Goal: Book appointment/travel/reservation

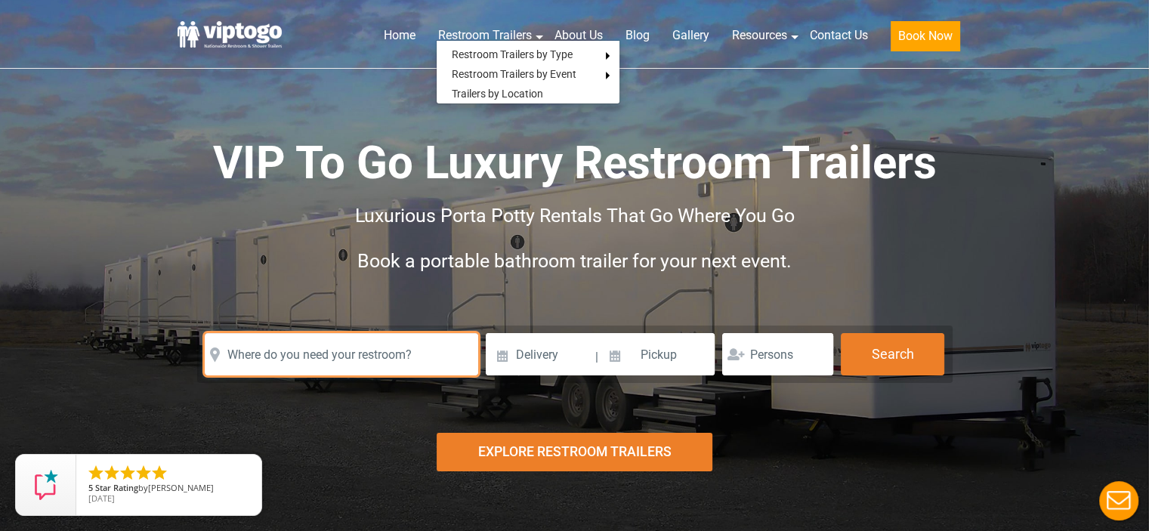
click at [318, 359] on input "text" at bounding box center [341, 354] width 273 height 42
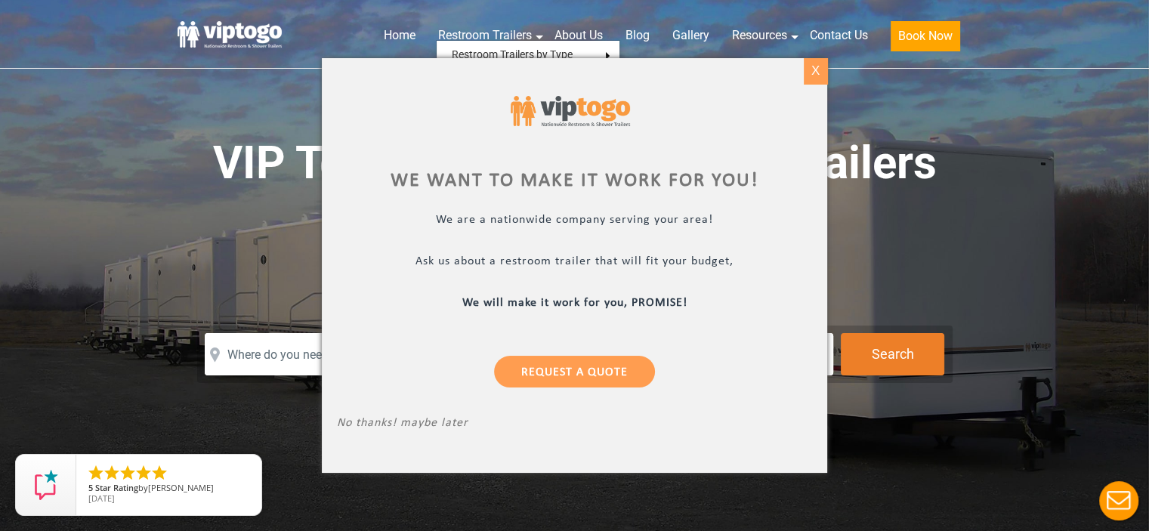
click at [809, 67] on div "X" at bounding box center [814, 71] width 23 height 26
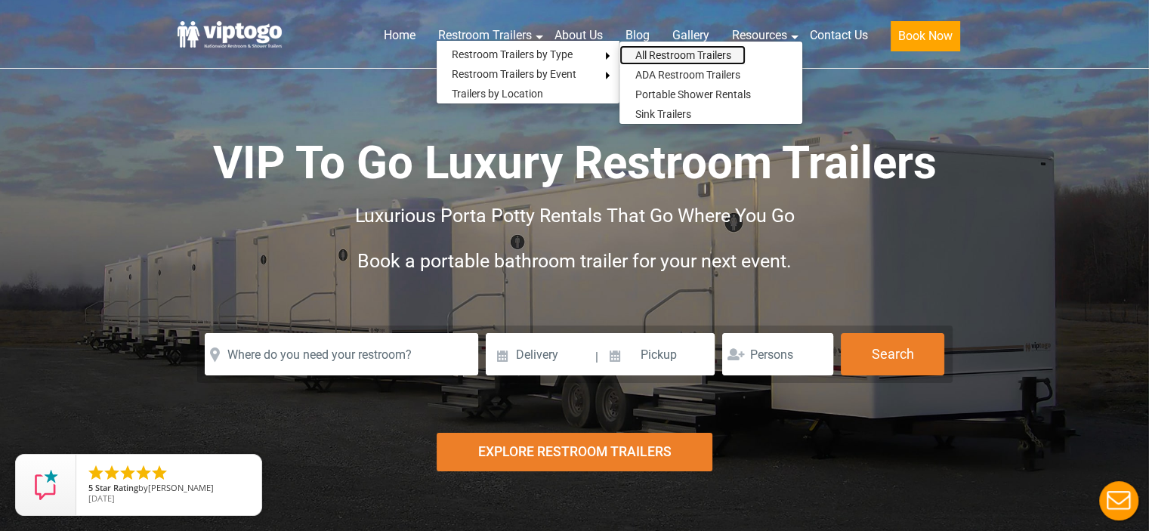
click at [667, 63] on link "All Restroom Trailers" at bounding box center [682, 55] width 126 height 20
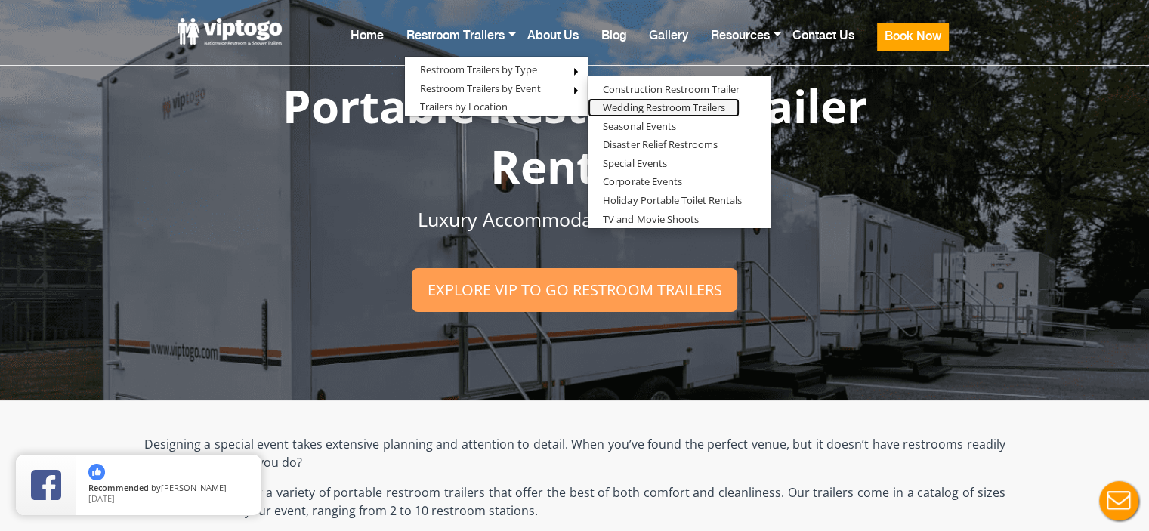
click at [668, 113] on link "Wedding Restroom Trailers" at bounding box center [663, 107] width 152 height 19
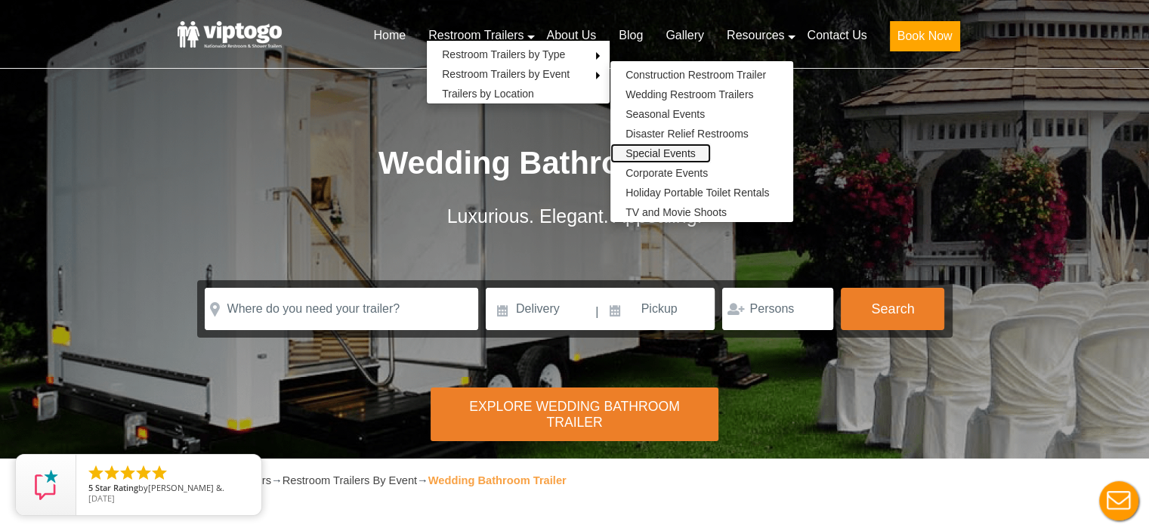
click at [701, 155] on link "Special Events" at bounding box center [660, 153] width 100 height 20
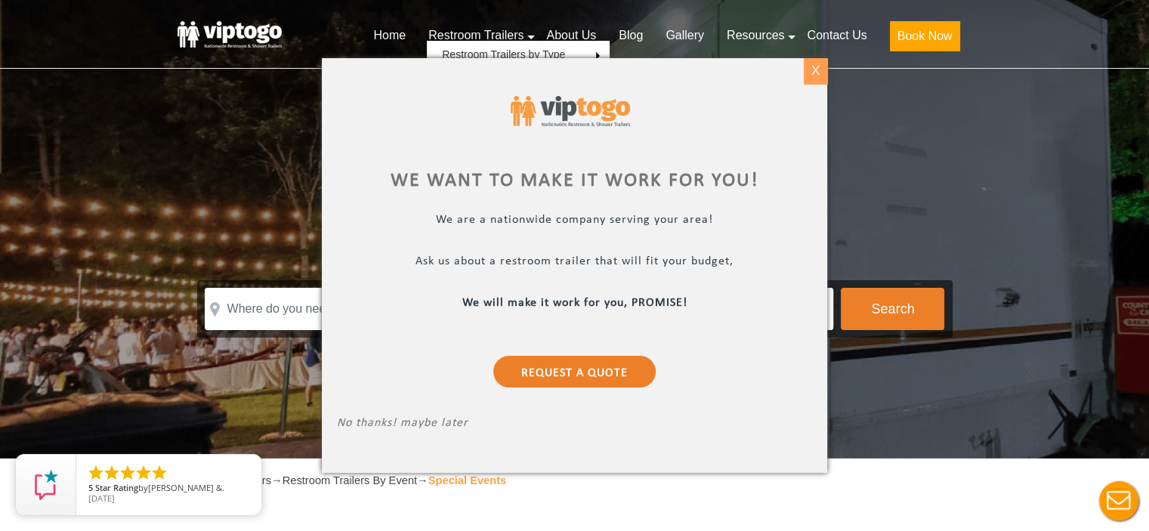
click at [822, 73] on div "X" at bounding box center [814, 71] width 23 height 26
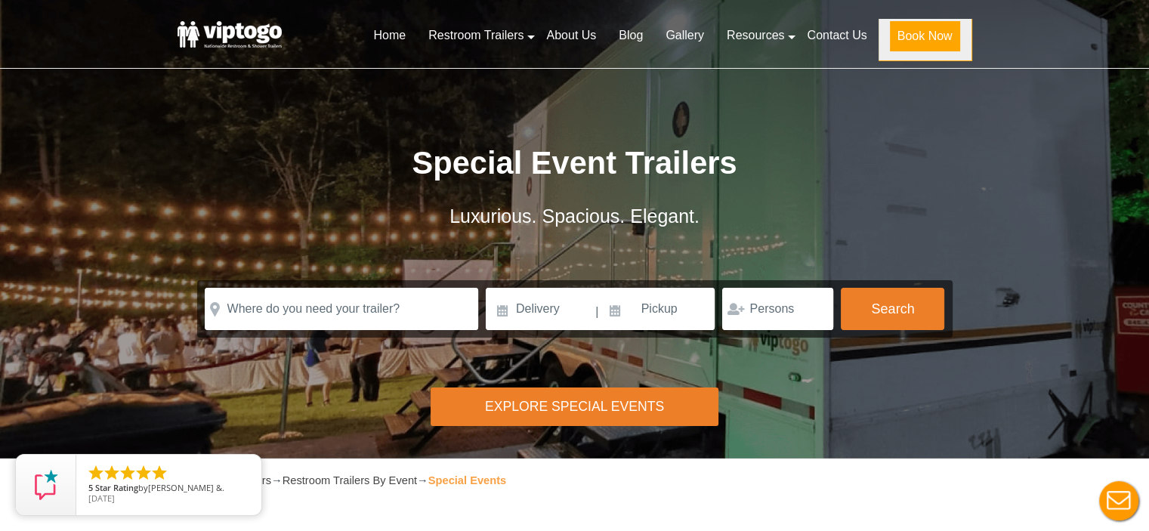
click at [915, 37] on button "Book Now" at bounding box center [925, 36] width 70 height 30
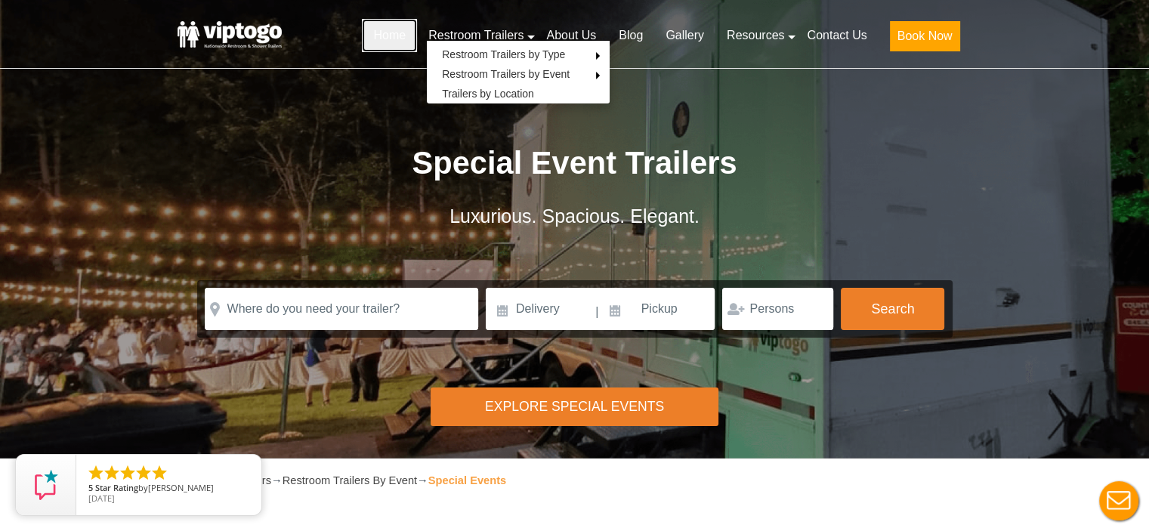
click at [384, 20] on link "Home" at bounding box center [389, 35] width 55 height 33
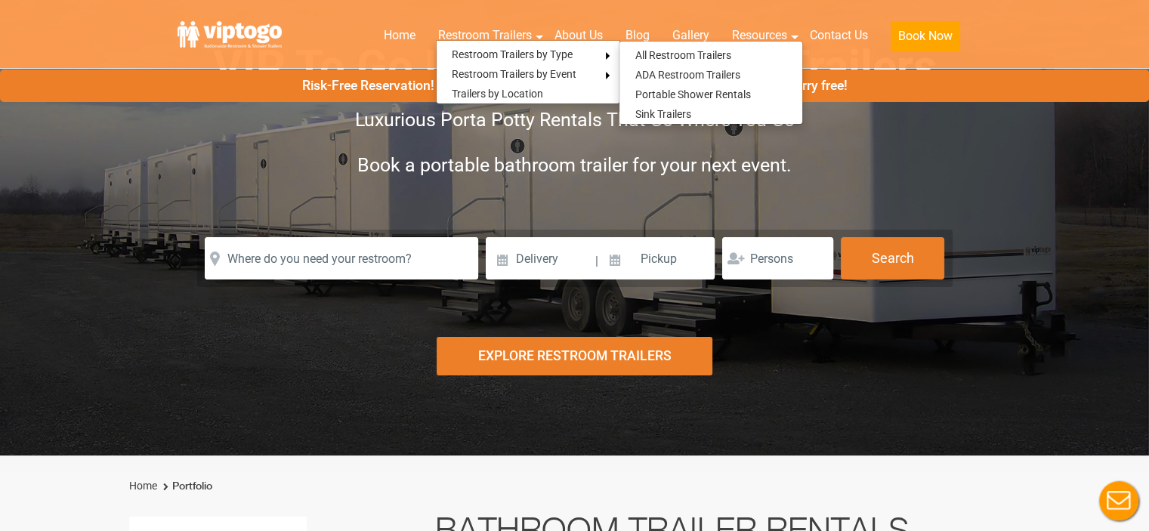
scroll to position [95, 0]
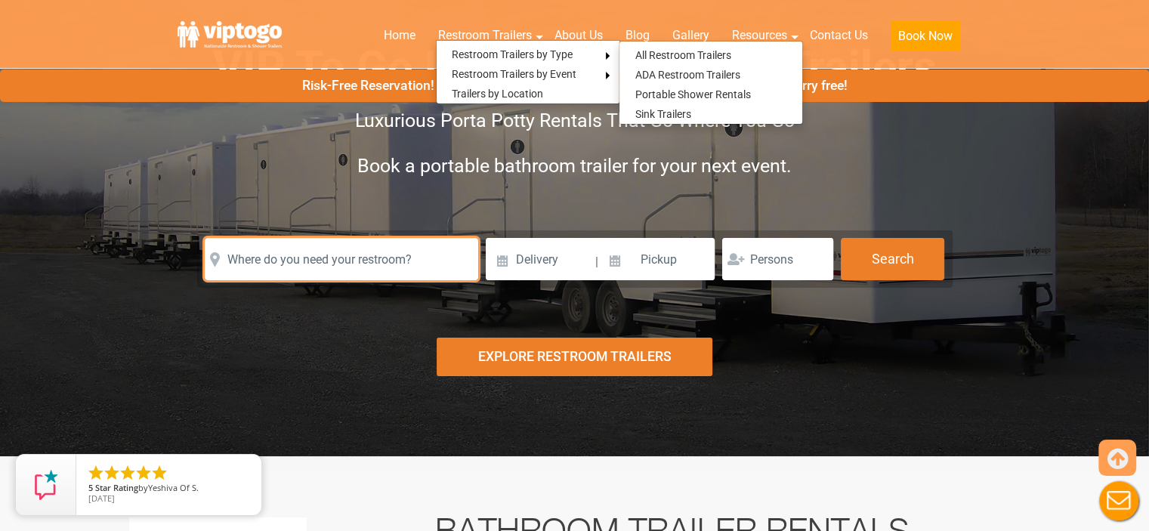
click at [344, 266] on input "text" at bounding box center [341, 259] width 273 height 42
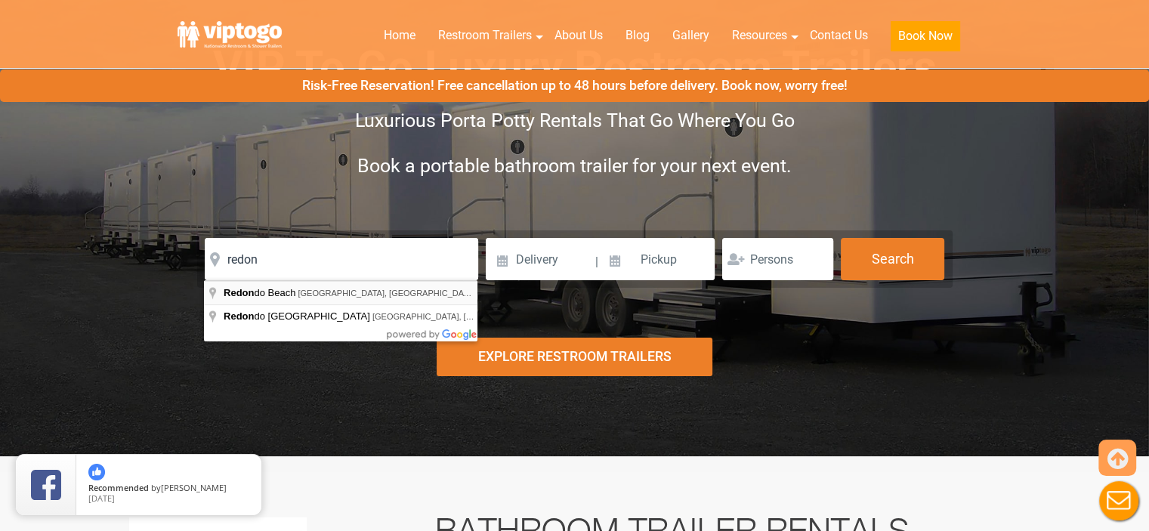
type input "Redondo Beach, CA, USA"
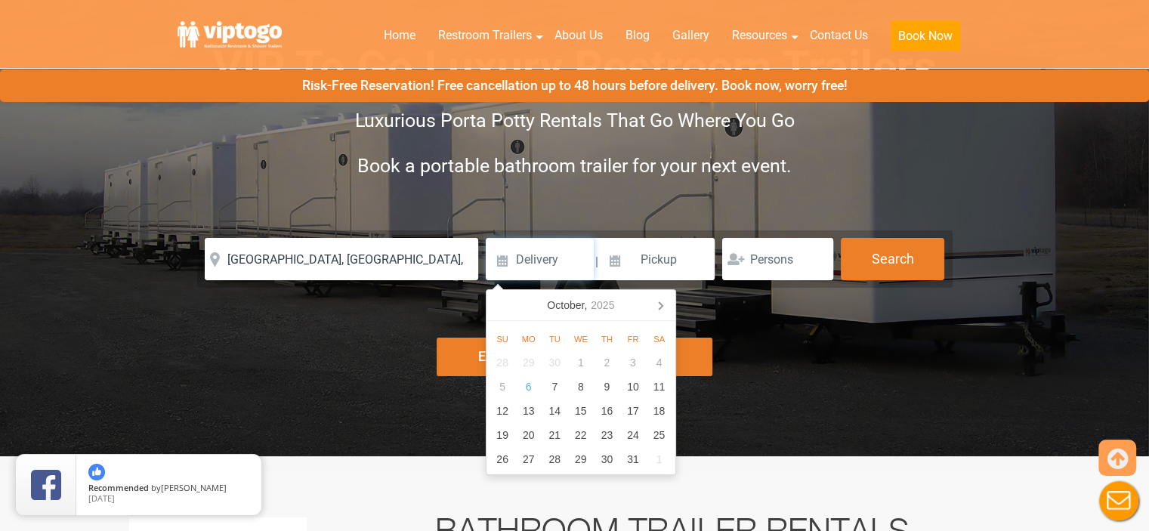
click at [550, 257] on input at bounding box center [540, 259] width 108 height 42
click at [658, 299] on icon at bounding box center [660, 305] width 24 height 24
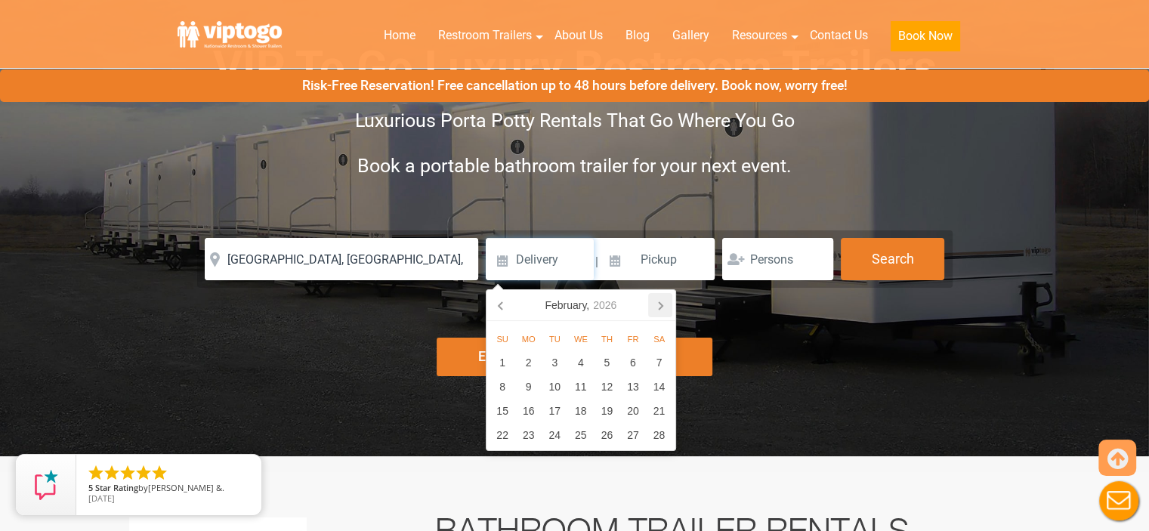
click at [664, 307] on icon at bounding box center [660, 305] width 24 height 24
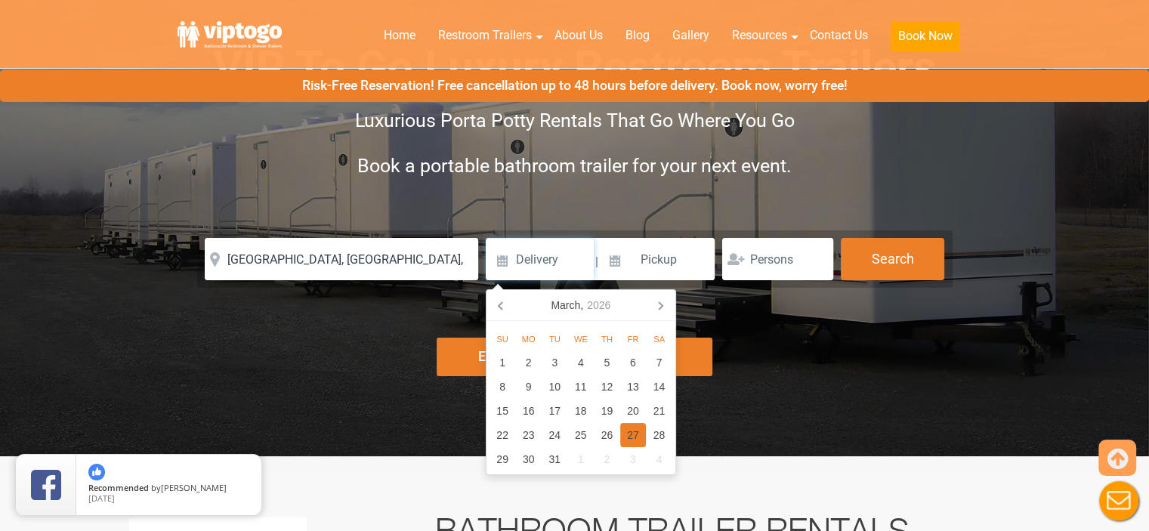
click at [633, 430] on div "27" at bounding box center [633, 435] width 26 height 24
type input "03/27/2026"
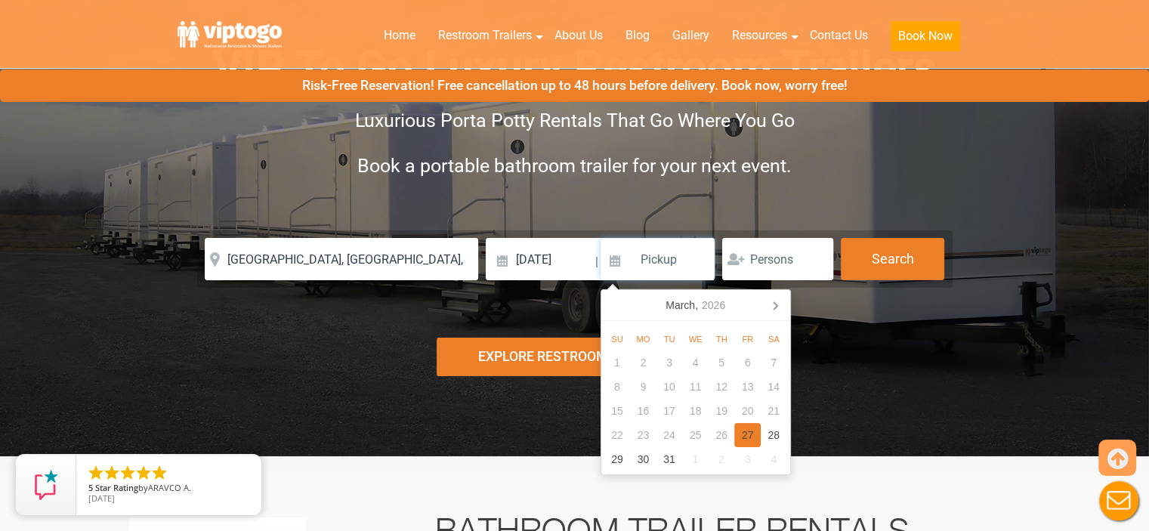
click at [743, 434] on div "27" at bounding box center [747, 435] width 26 height 24
type input "03/27/2026"
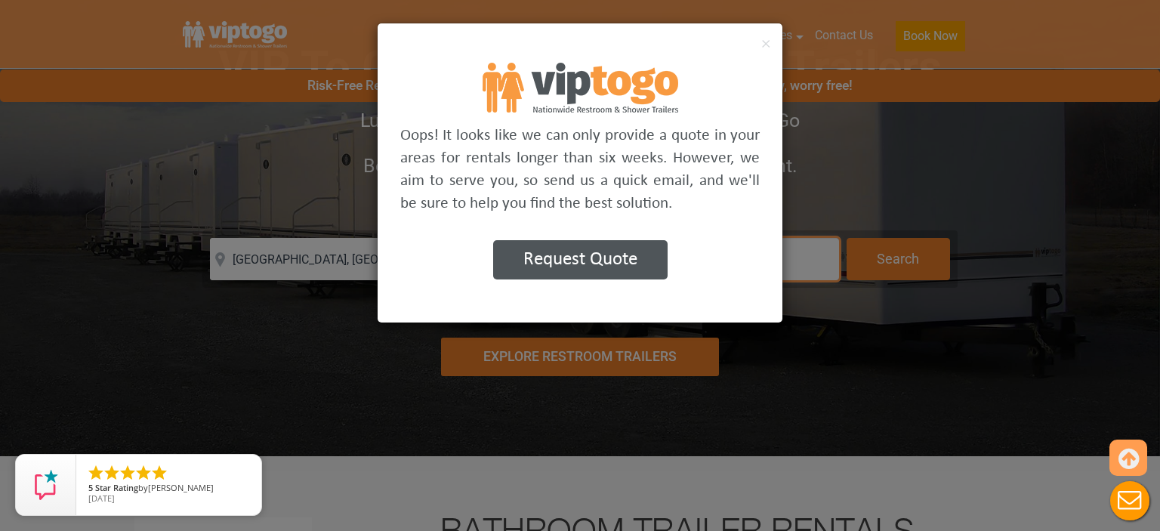
type input "250"
click at [630, 407] on div "× Oops! It looks like we can only provide a quote in your areas for rentals lon…" at bounding box center [580, 265] width 1160 height 531
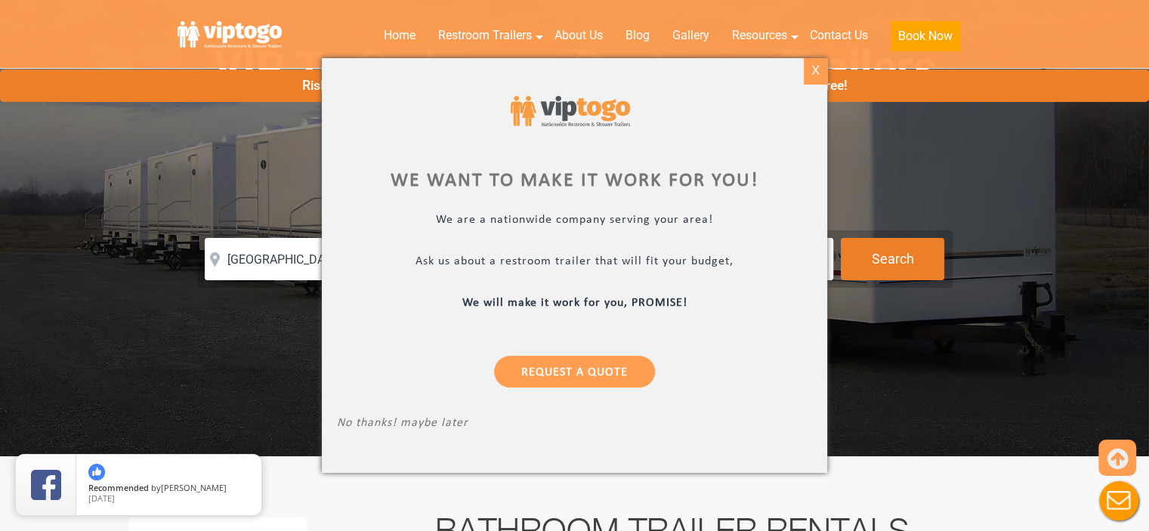
click at [806, 70] on div "X" at bounding box center [814, 71] width 23 height 26
